Goal: Download file/media

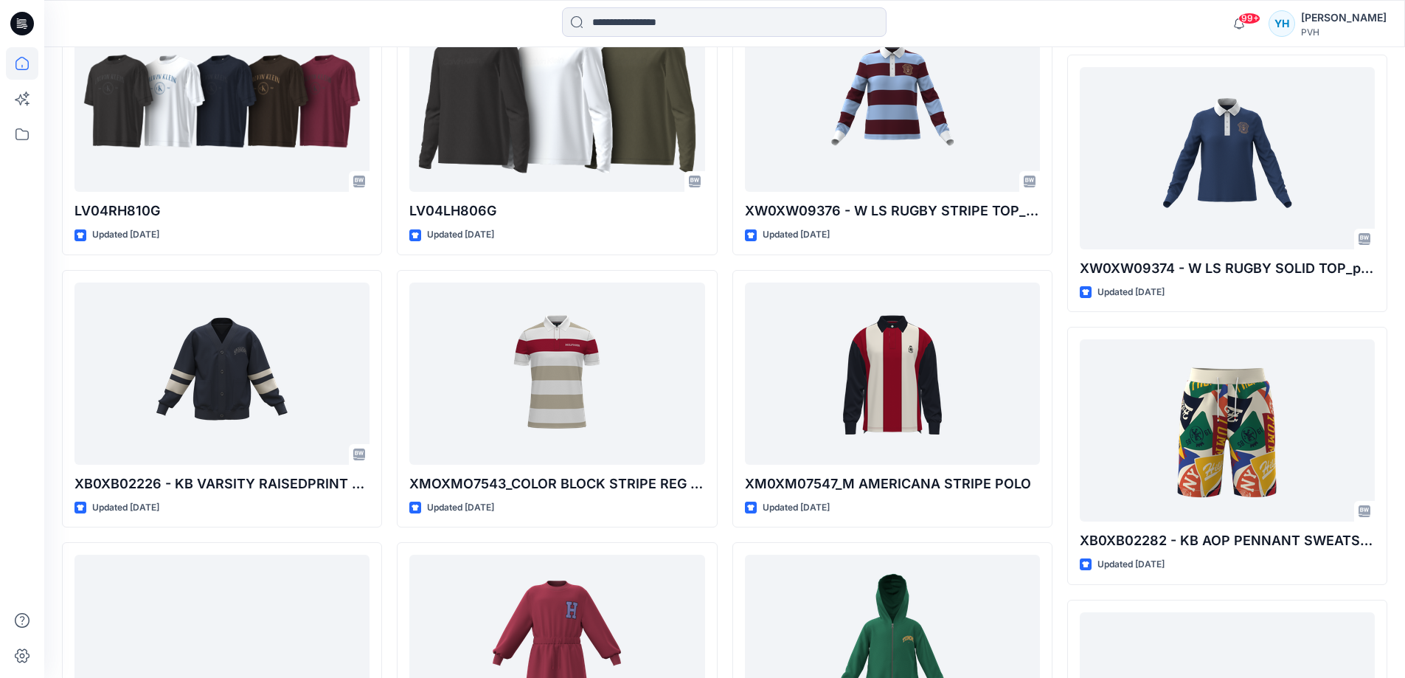
scroll to position [3562, 0]
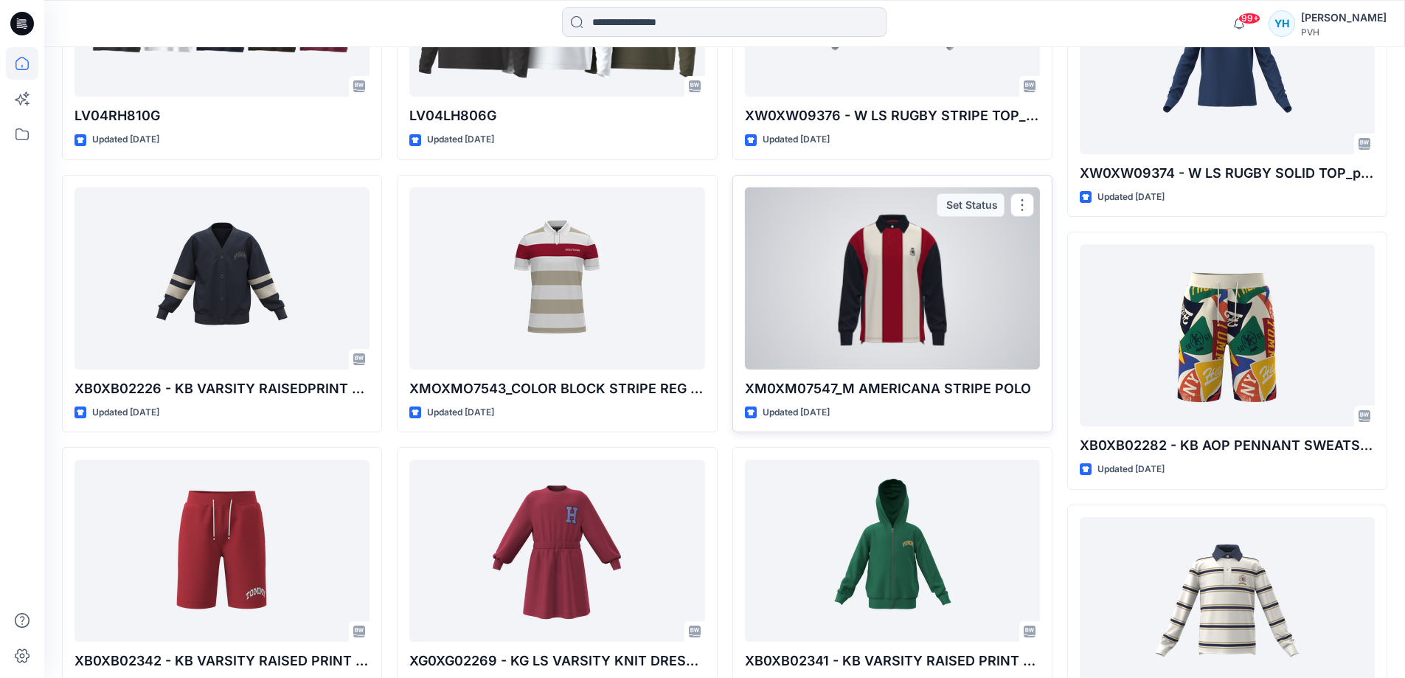
click at [898, 285] on div at bounding box center [892, 278] width 295 height 182
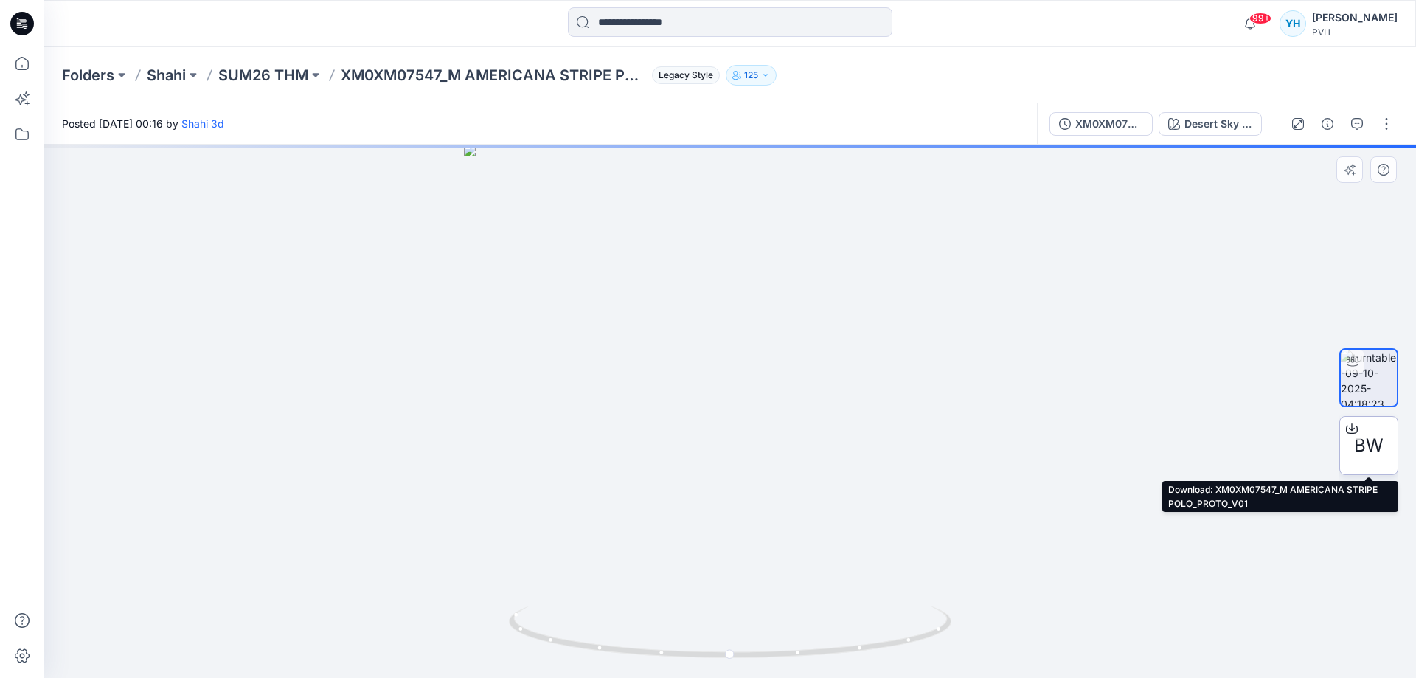
click at [1381, 446] on span "BW" at bounding box center [1369, 445] width 30 height 27
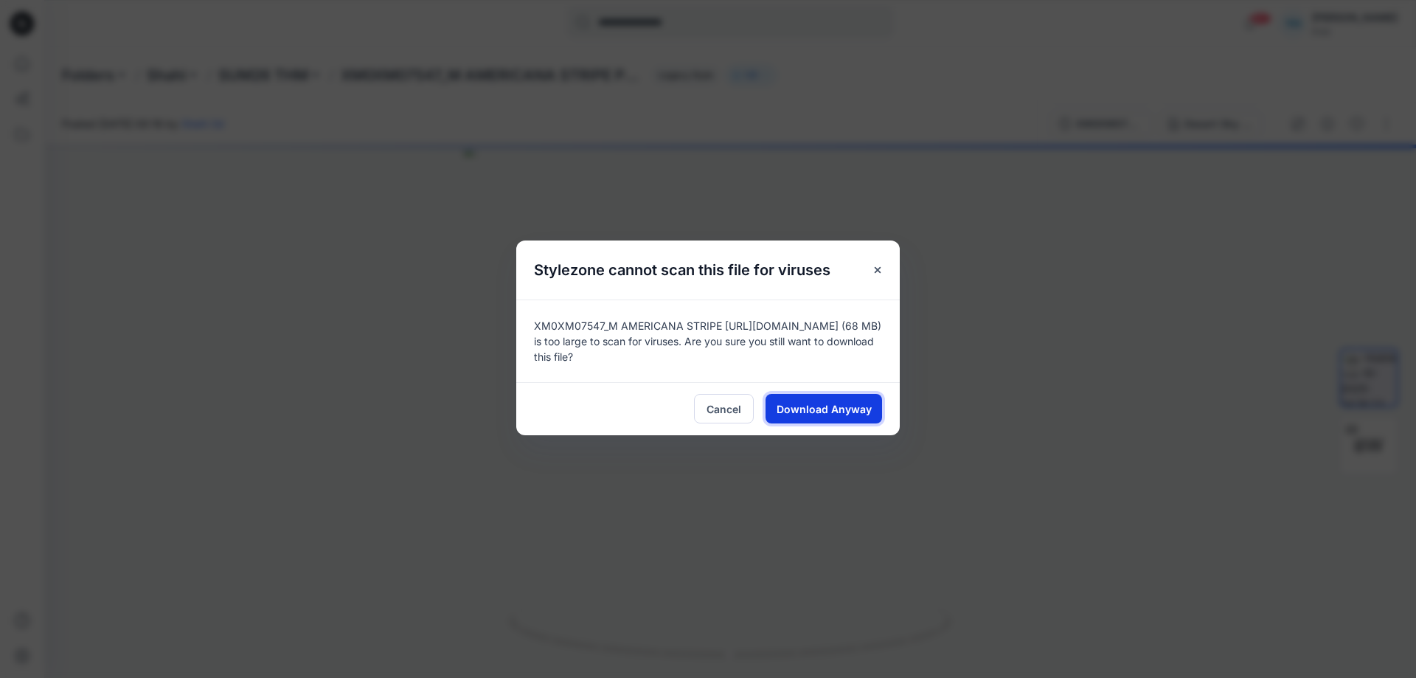
click at [847, 406] on span "Download Anyway" at bounding box center [824, 408] width 95 height 15
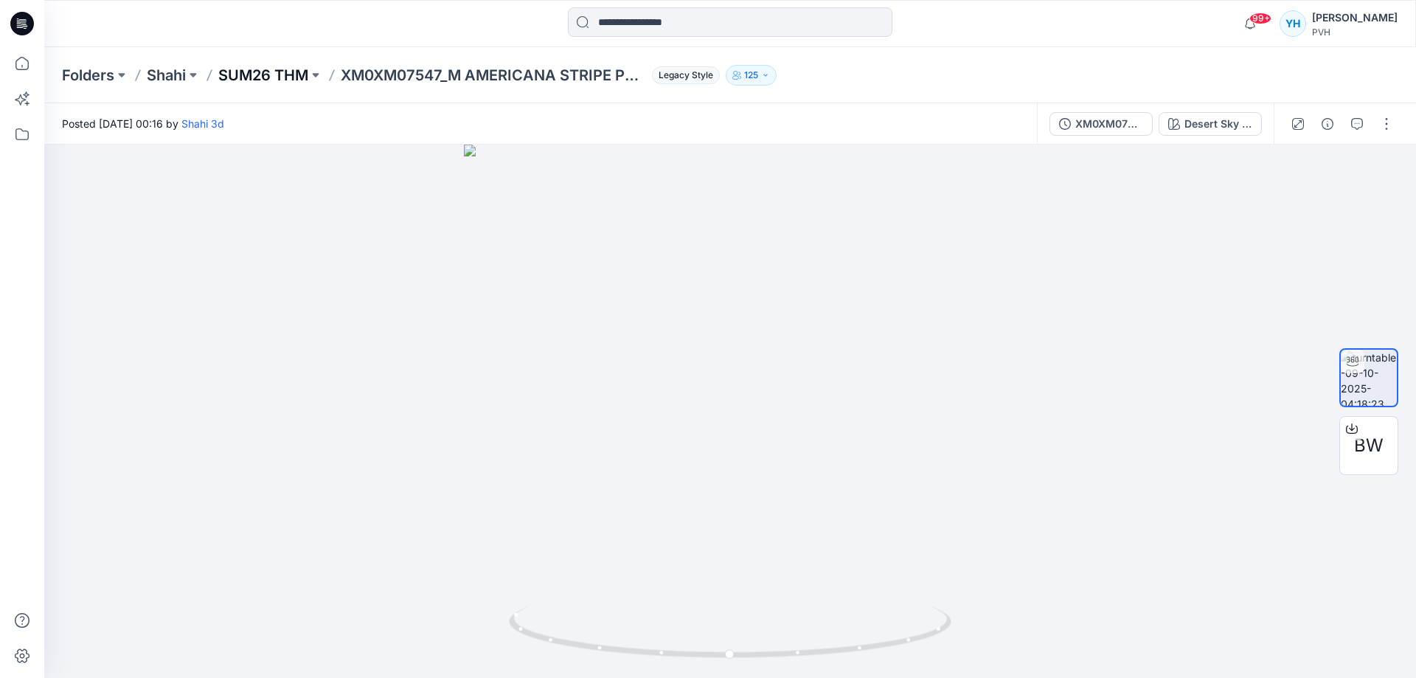
click at [293, 78] on p "SUM26 THM" at bounding box center [263, 75] width 90 height 21
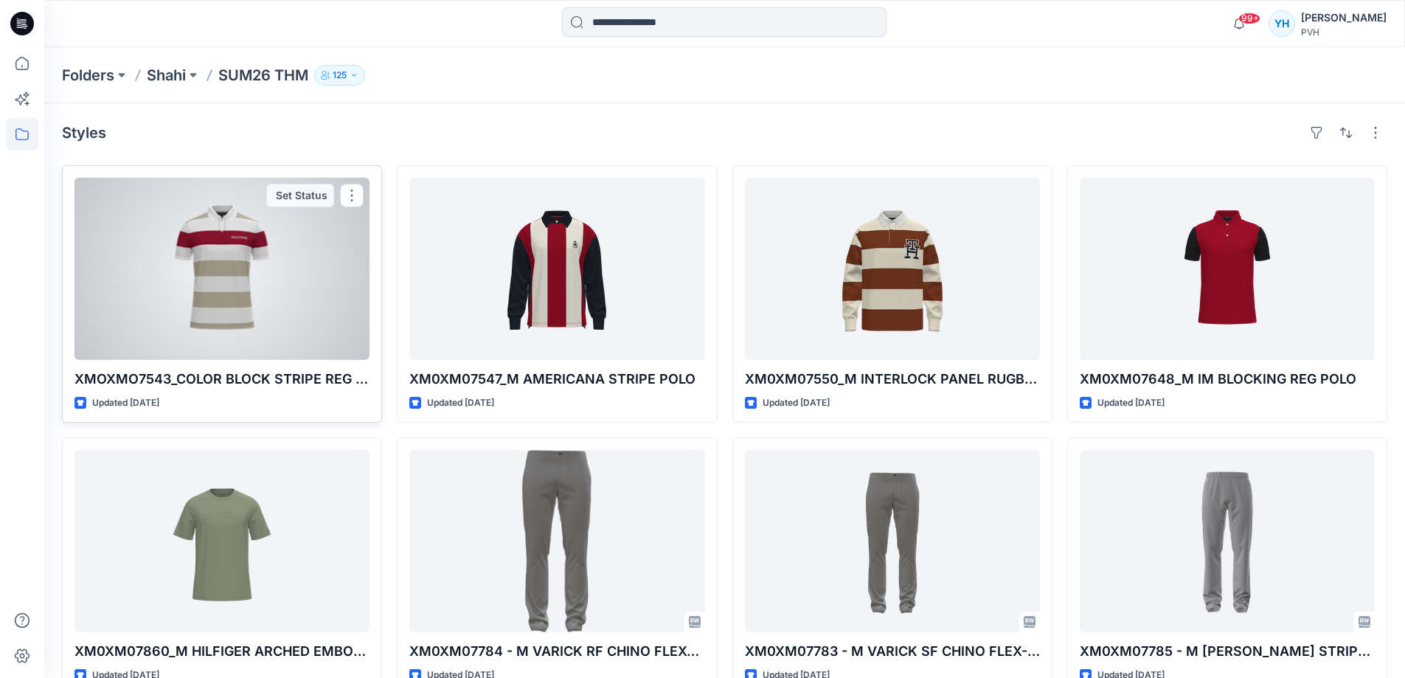
click at [250, 301] on div at bounding box center [222, 269] width 295 height 182
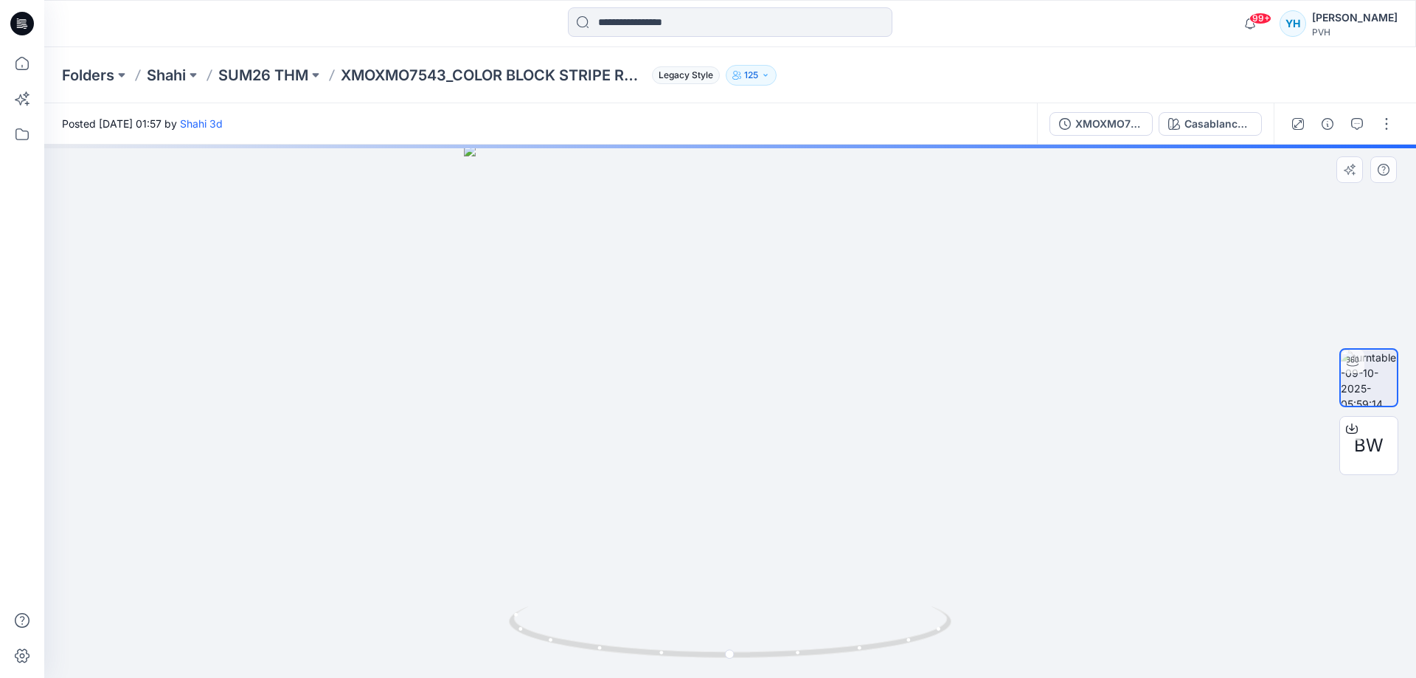
click at [756, 366] on div at bounding box center [730, 411] width 1372 height 533
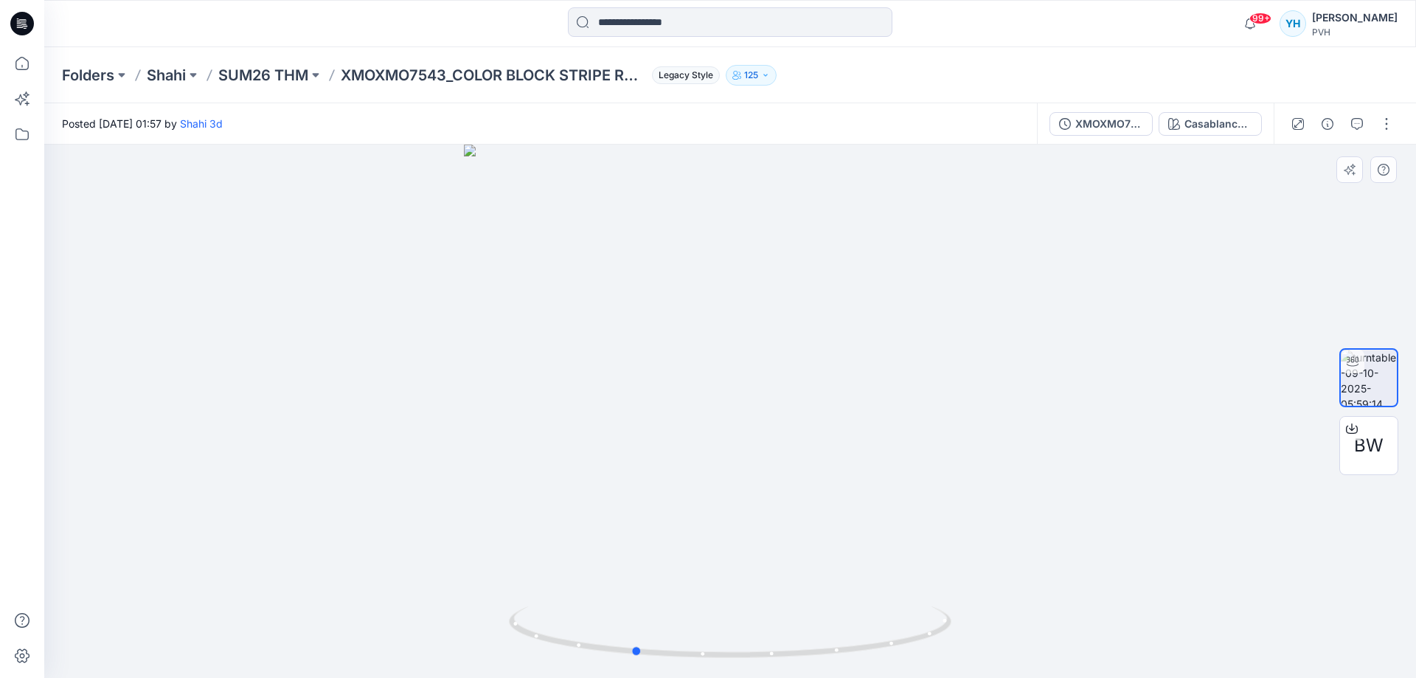
drag, startPoint x: 789, startPoint y: 403, endPoint x: 693, endPoint y: 393, distance: 97.1
click at [693, 393] on div at bounding box center [730, 411] width 1372 height 533
drag, startPoint x: 804, startPoint y: 388, endPoint x: 690, endPoint y: 381, distance: 114.6
click at [690, 381] on div at bounding box center [730, 411] width 1372 height 533
